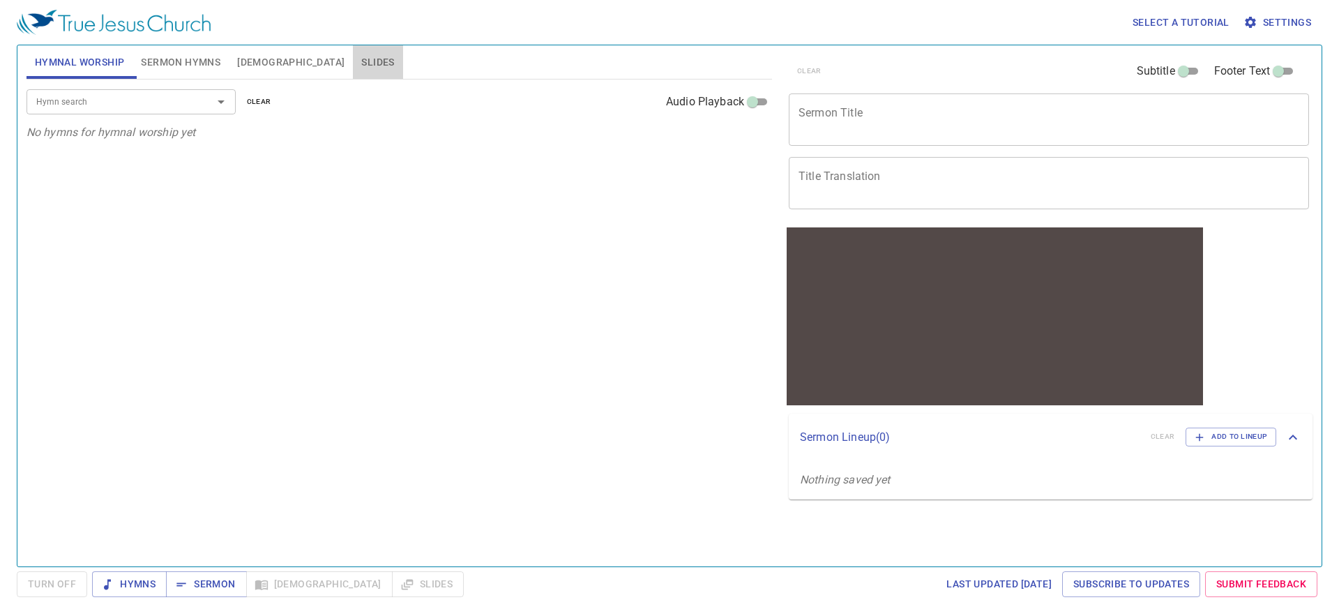
click at [361, 65] on span "Slides" at bounding box center [377, 62] width 33 height 17
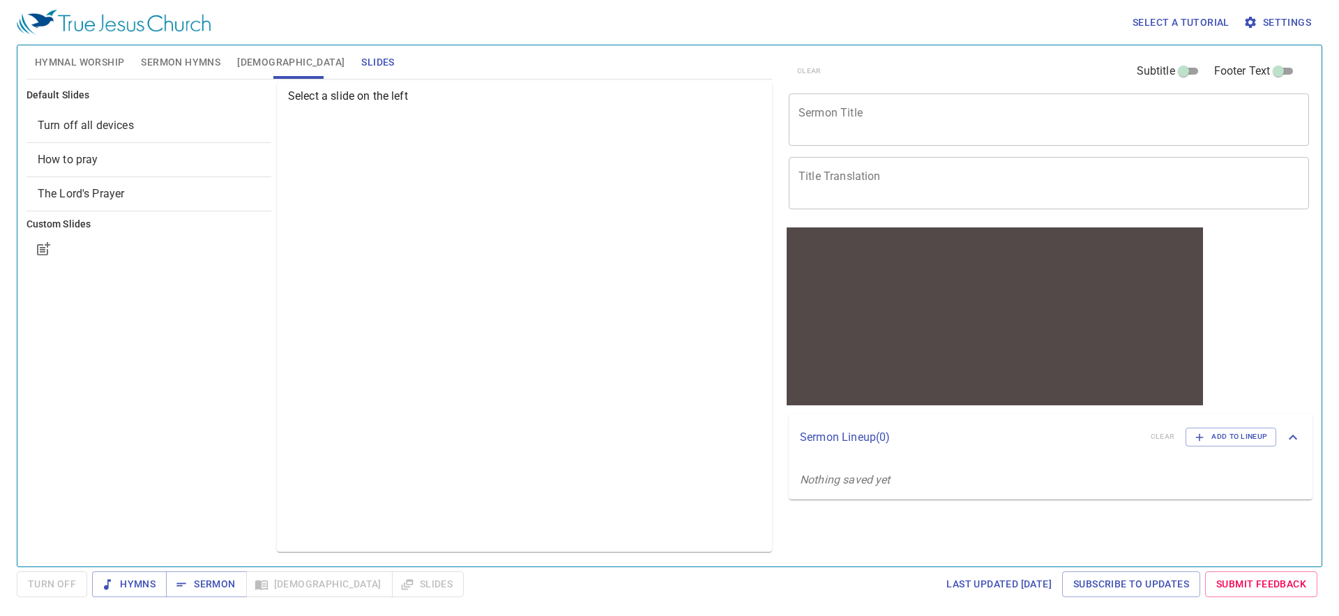
click at [168, 163] on span "How to pray" at bounding box center [149, 159] width 222 height 17
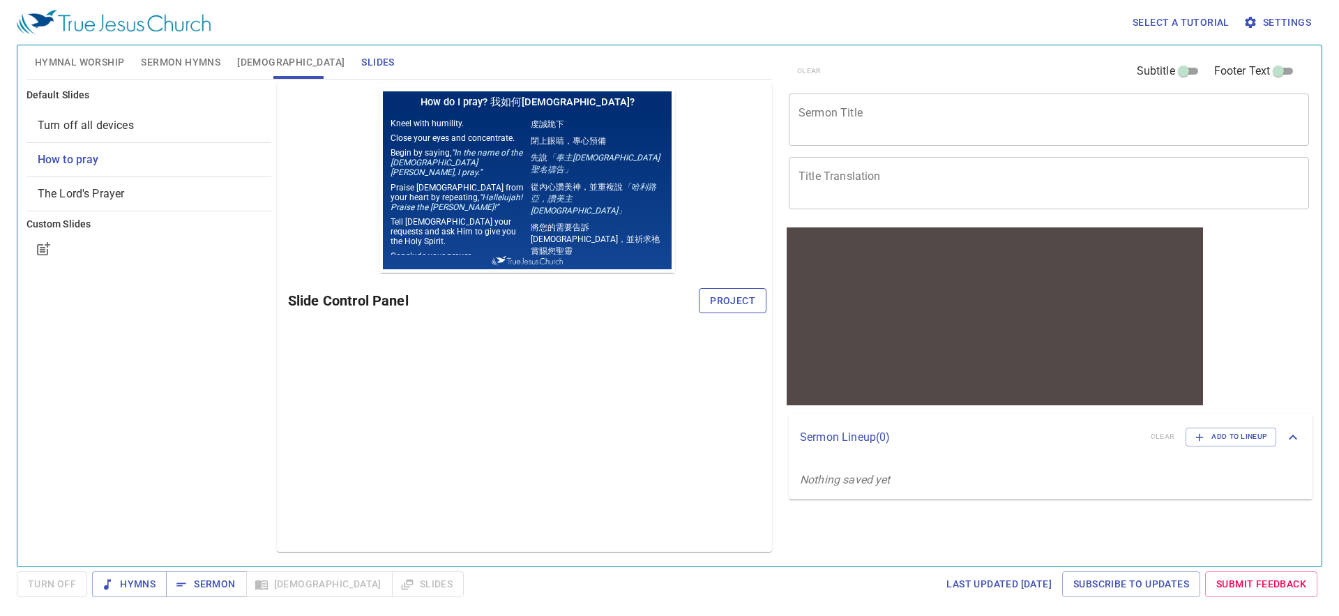
click at [739, 299] on span "Project" at bounding box center [732, 300] width 45 height 17
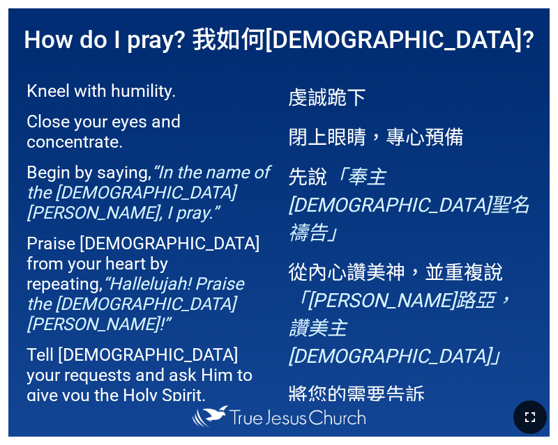
click at [519, 416] on button "button" at bounding box center [529, 417] width 33 height 33
